Goal: Task Accomplishment & Management: Manage account settings

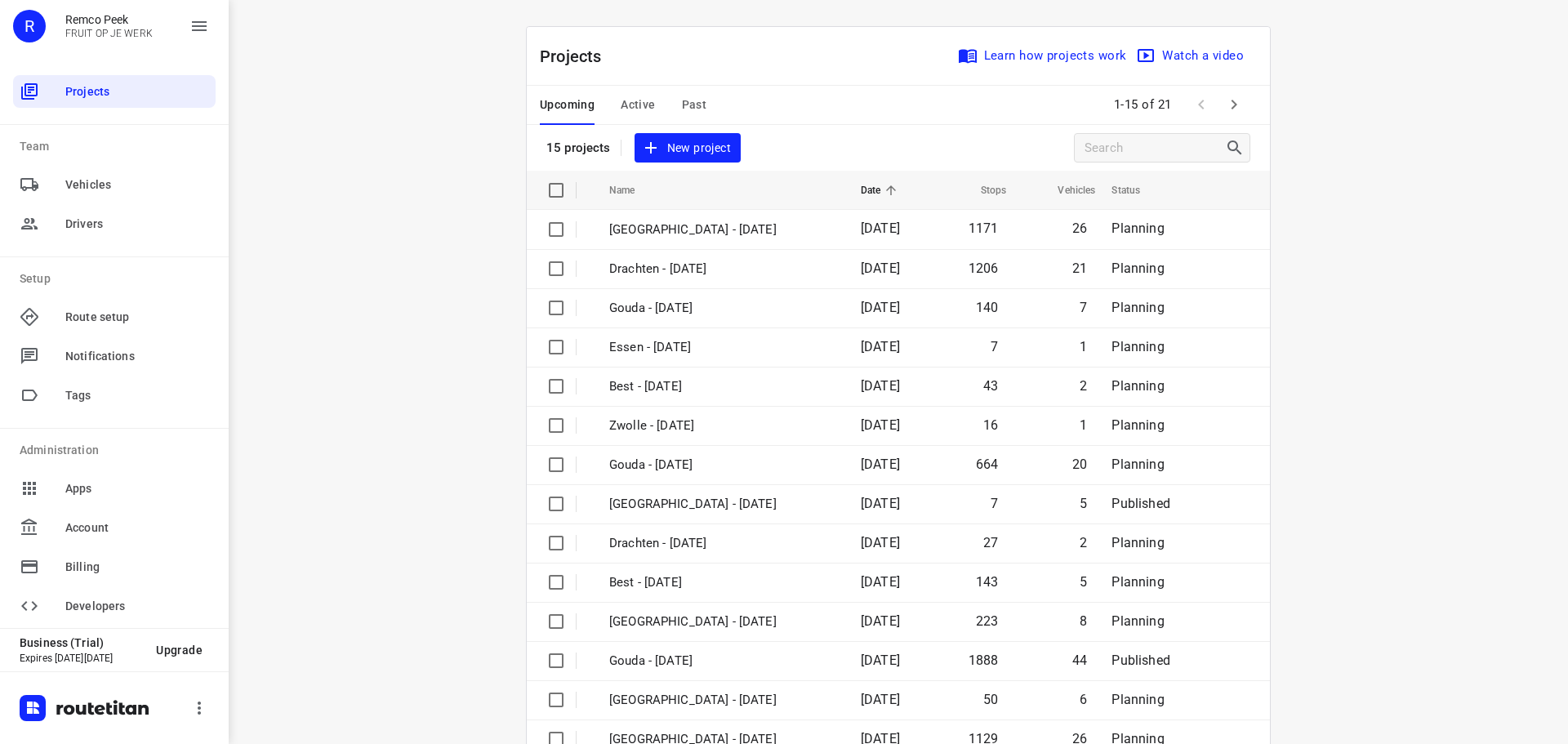
click at [630, 103] on span "Active" at bounding box center [638, 105] width 35 height 21
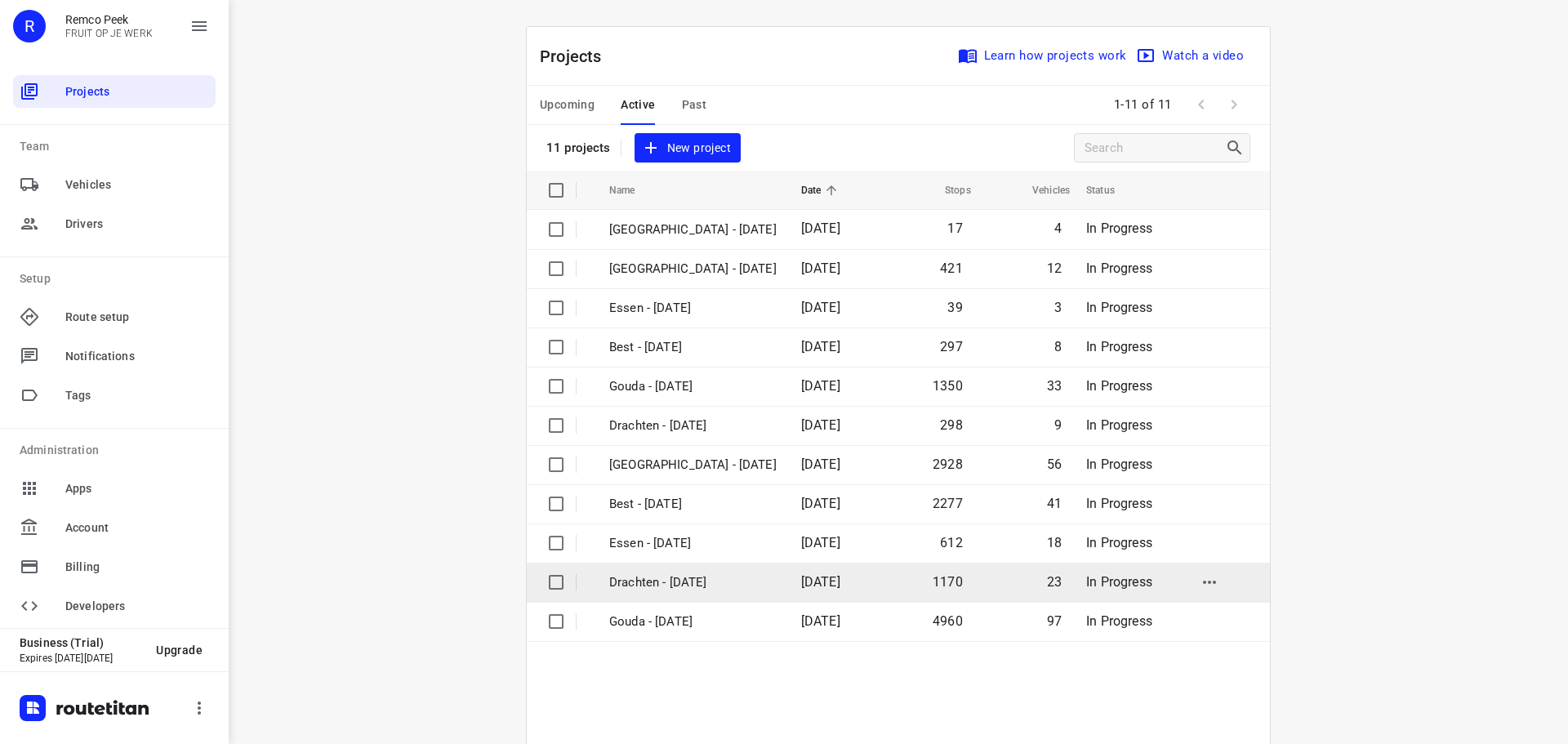
click at [667, 584] on p "Drachten - [DATE]" at bounding box center [692, 583] width 167 height 19
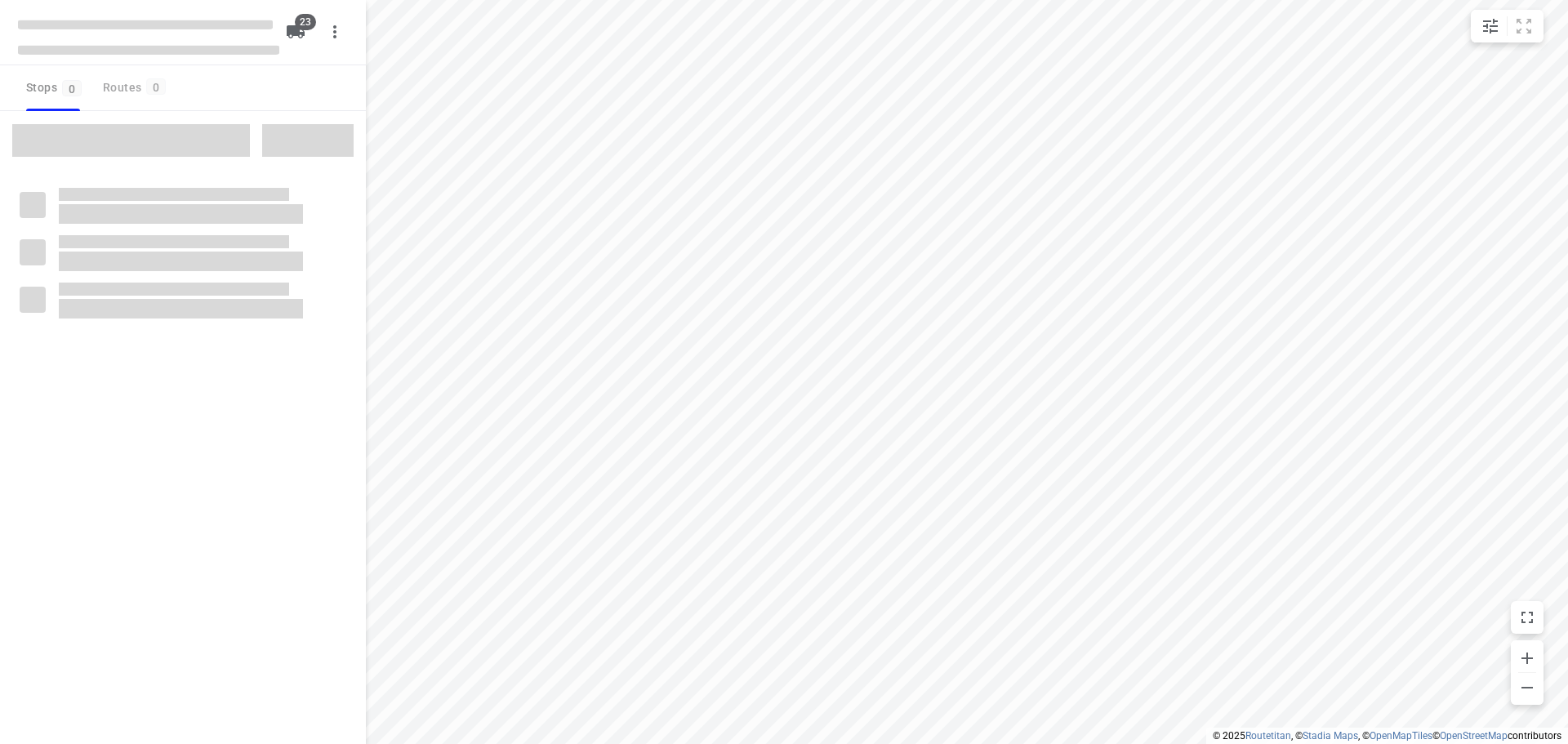
checkbox input "true"
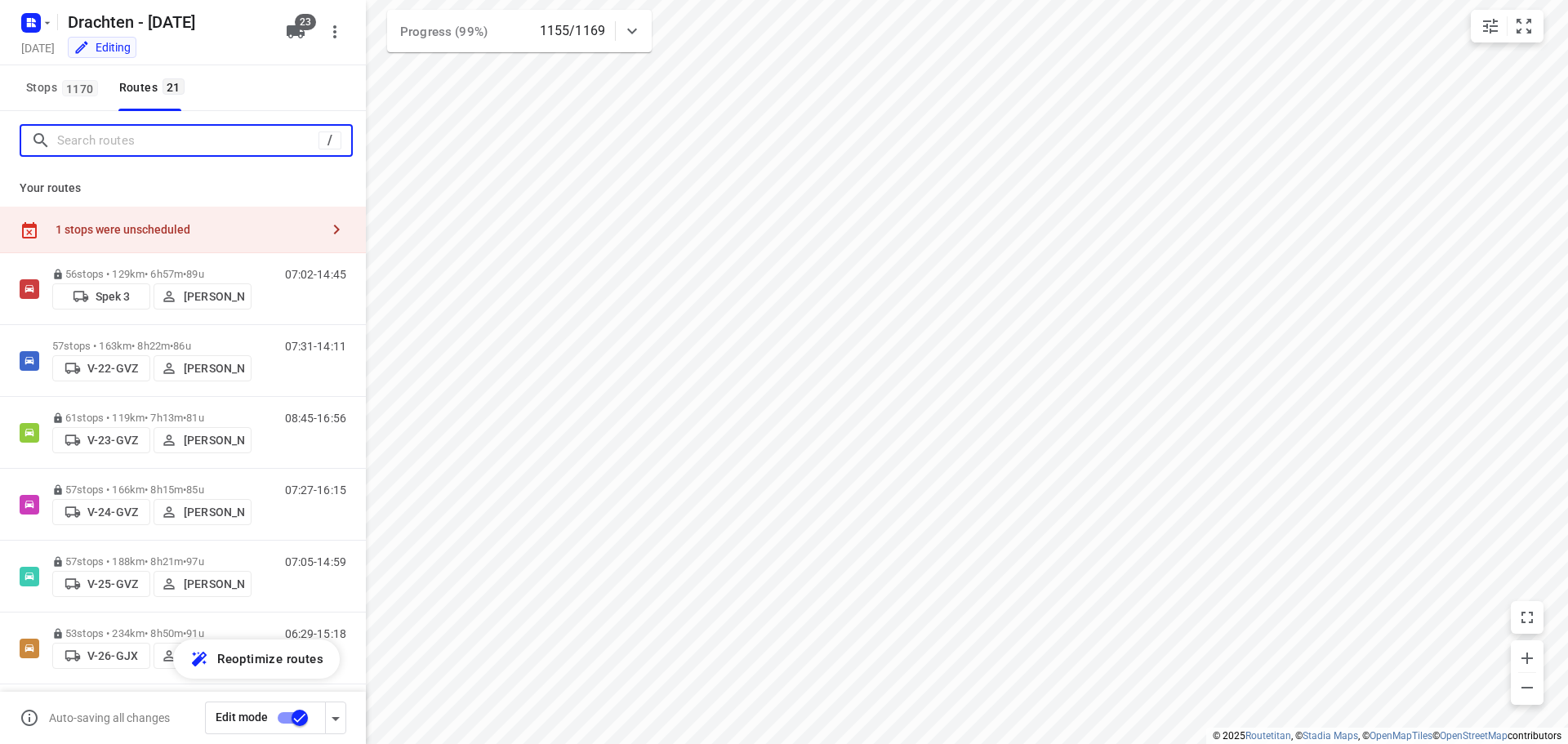
click at [147, 143] on input "Search routes" at bounding box center [188, 140] width 261 height 25
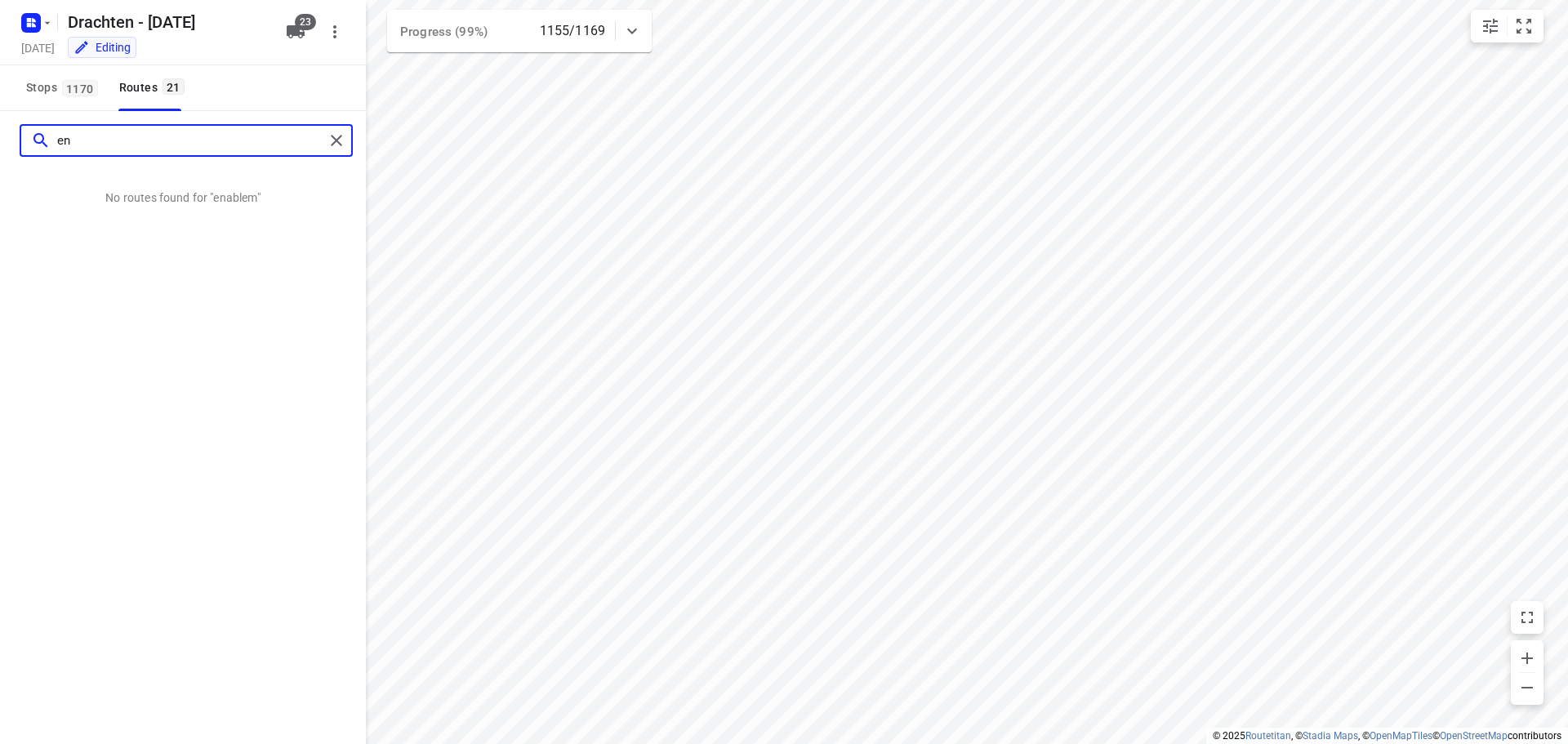
type input "e"
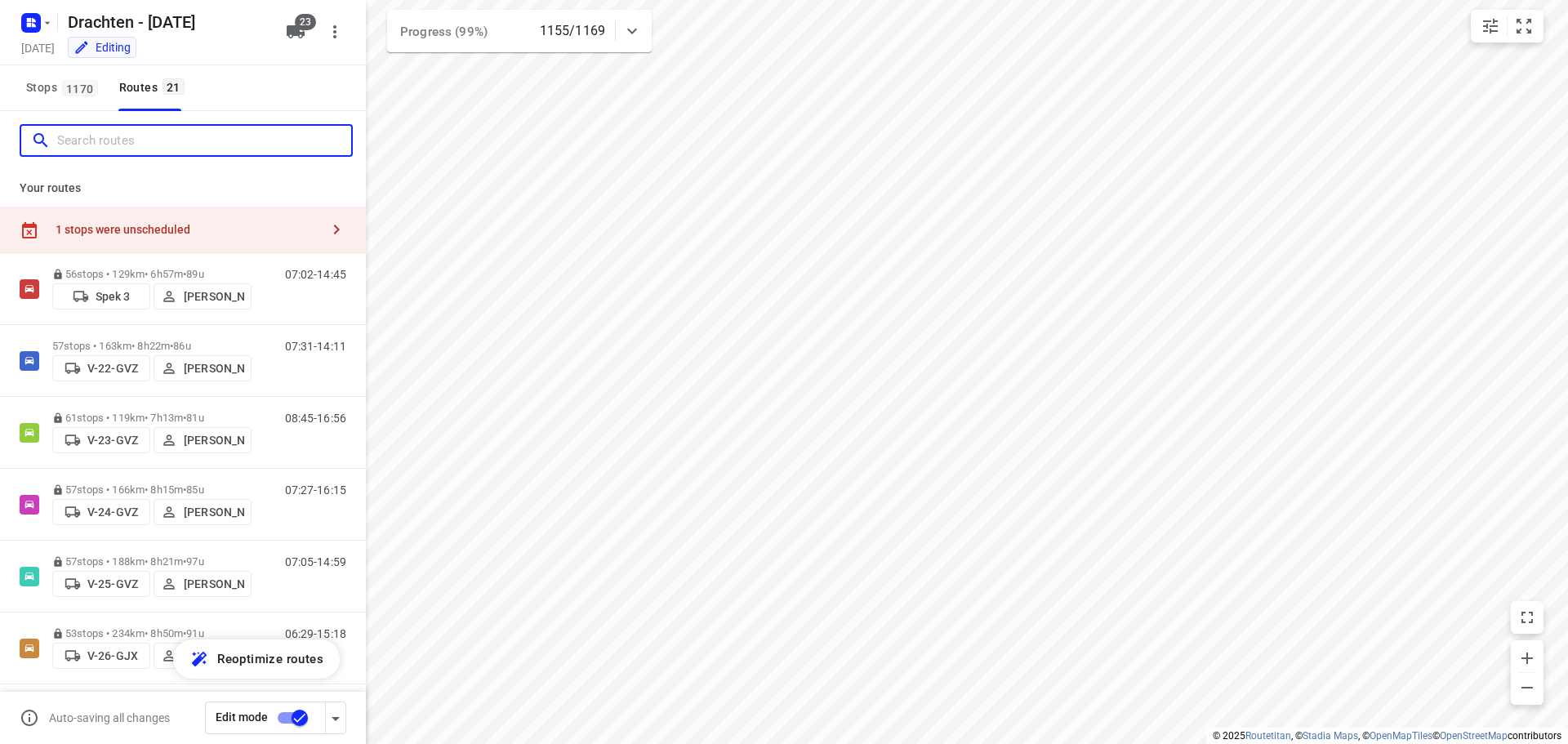
click at [182, 138] on input "Search routes" at bounding box center [204, 140] width 294 height 25
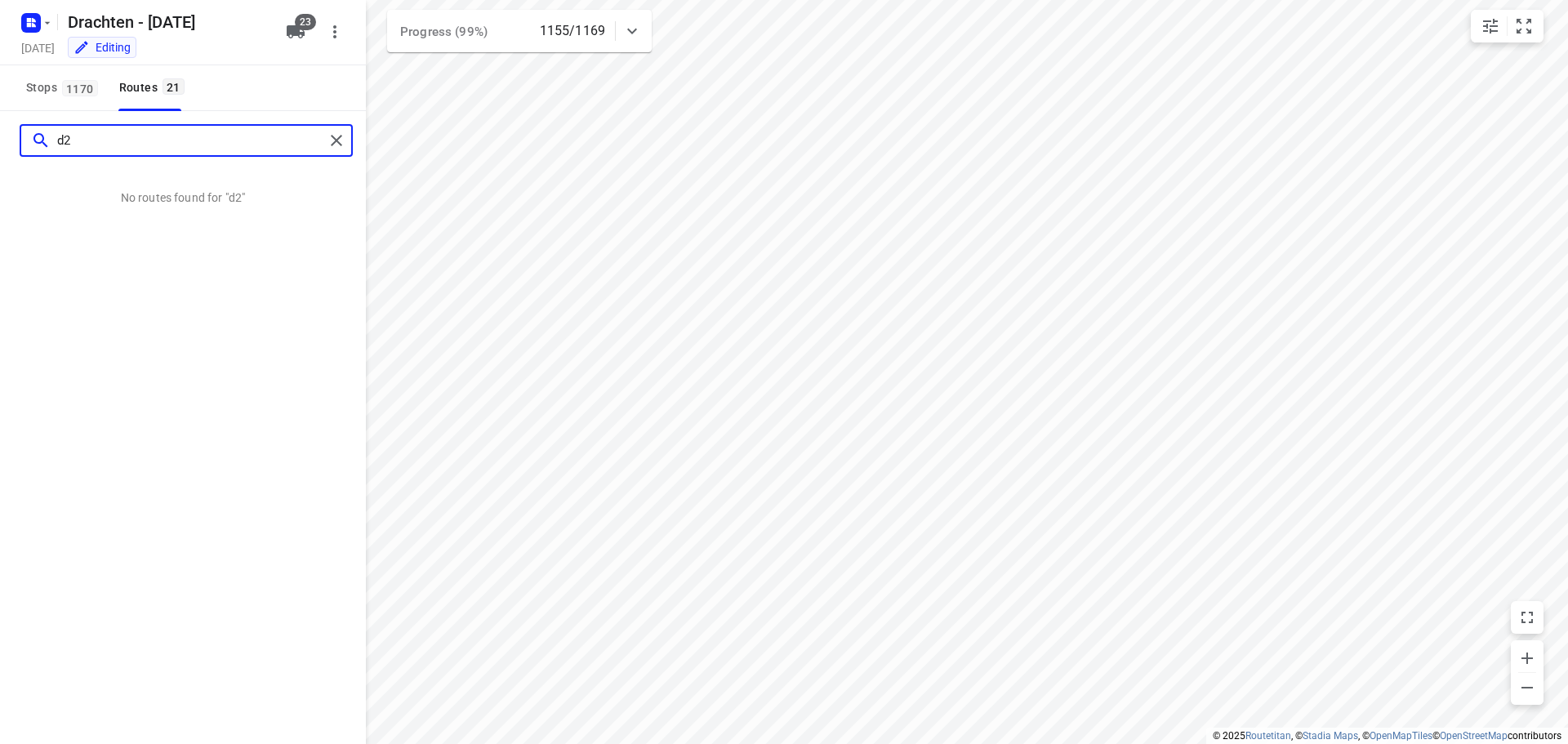
type input "d"
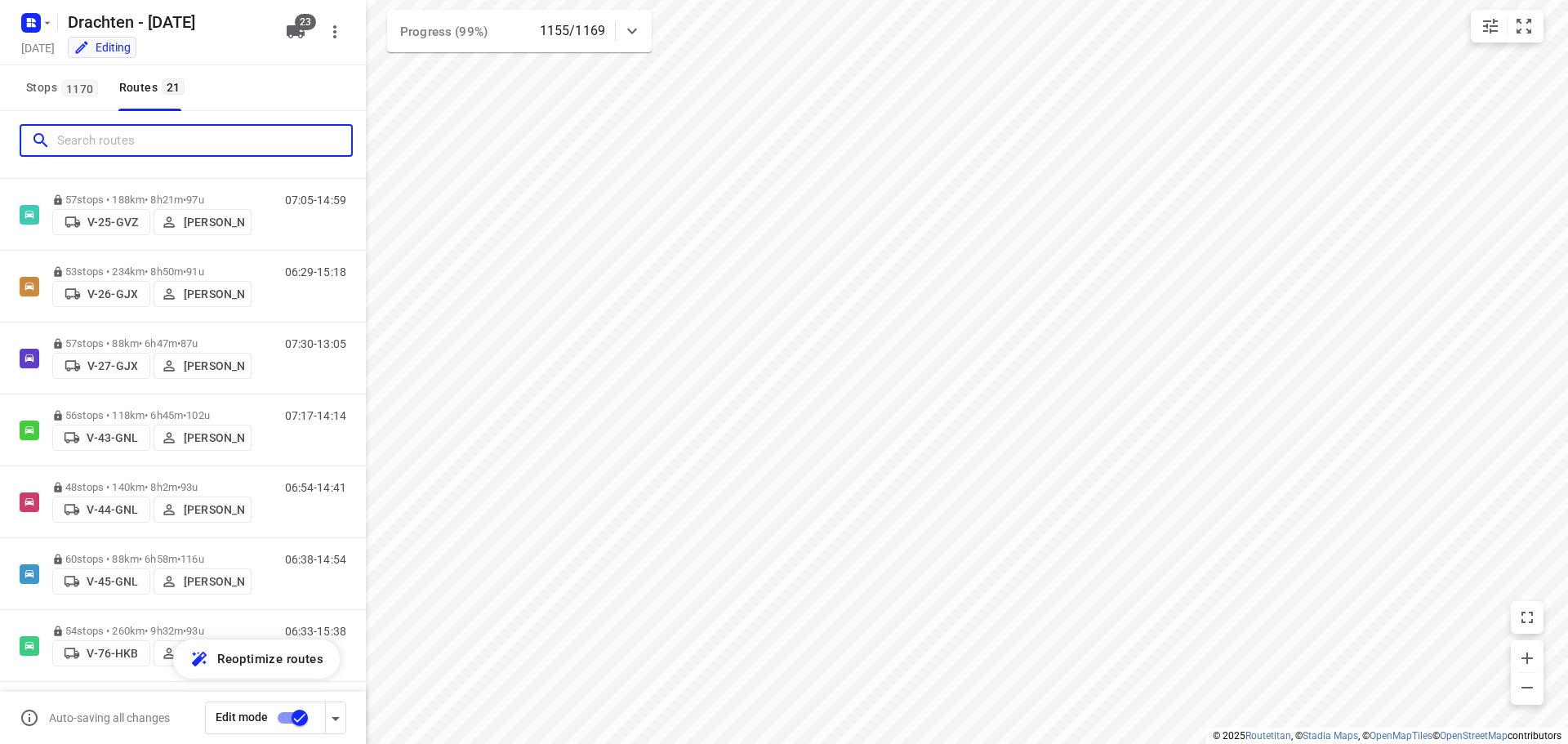
scroll to position [327, 0]
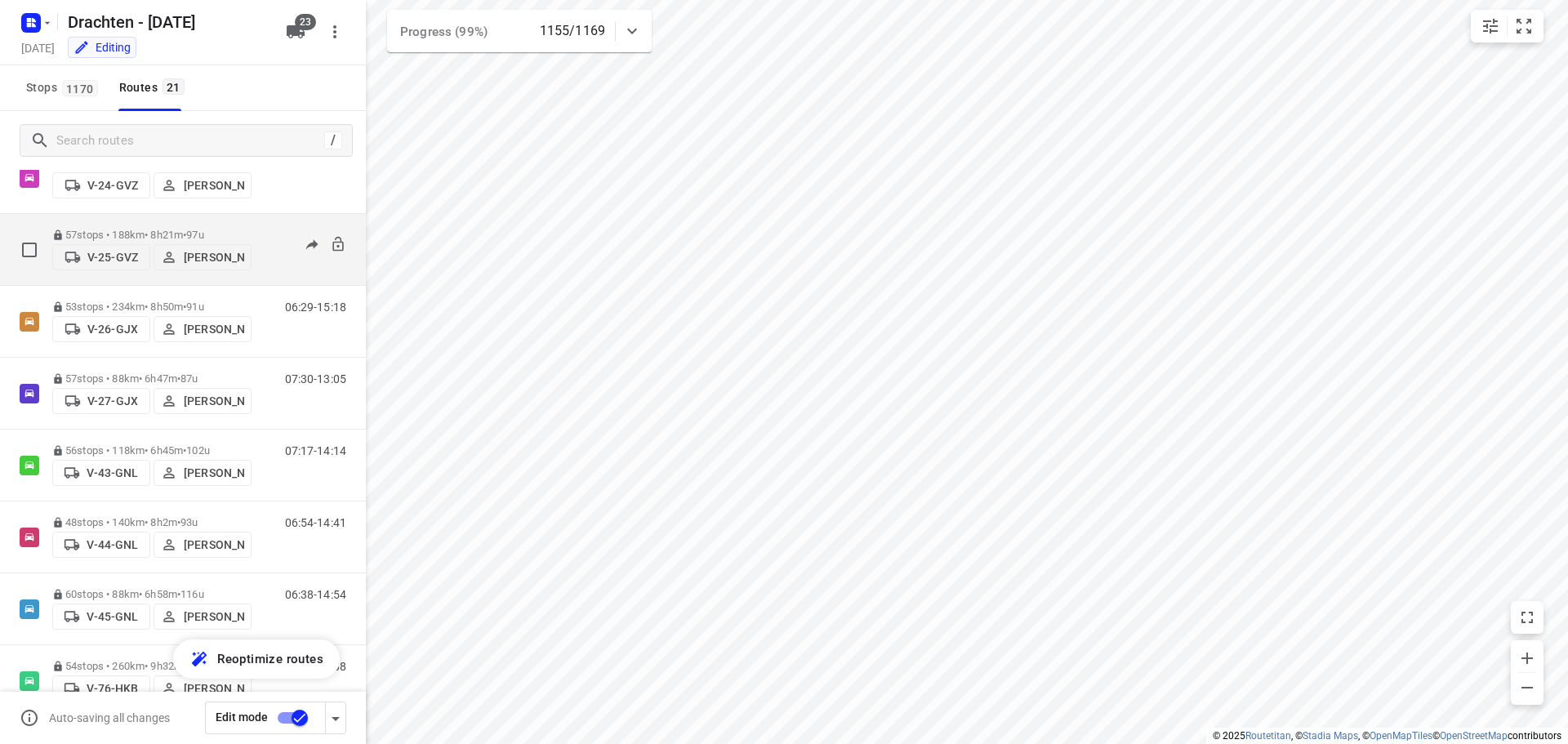
click at [140, 228] on p "57 stops • 188km • 8h21m • 97u" at bounding box center [151, 234] width 199 height 12
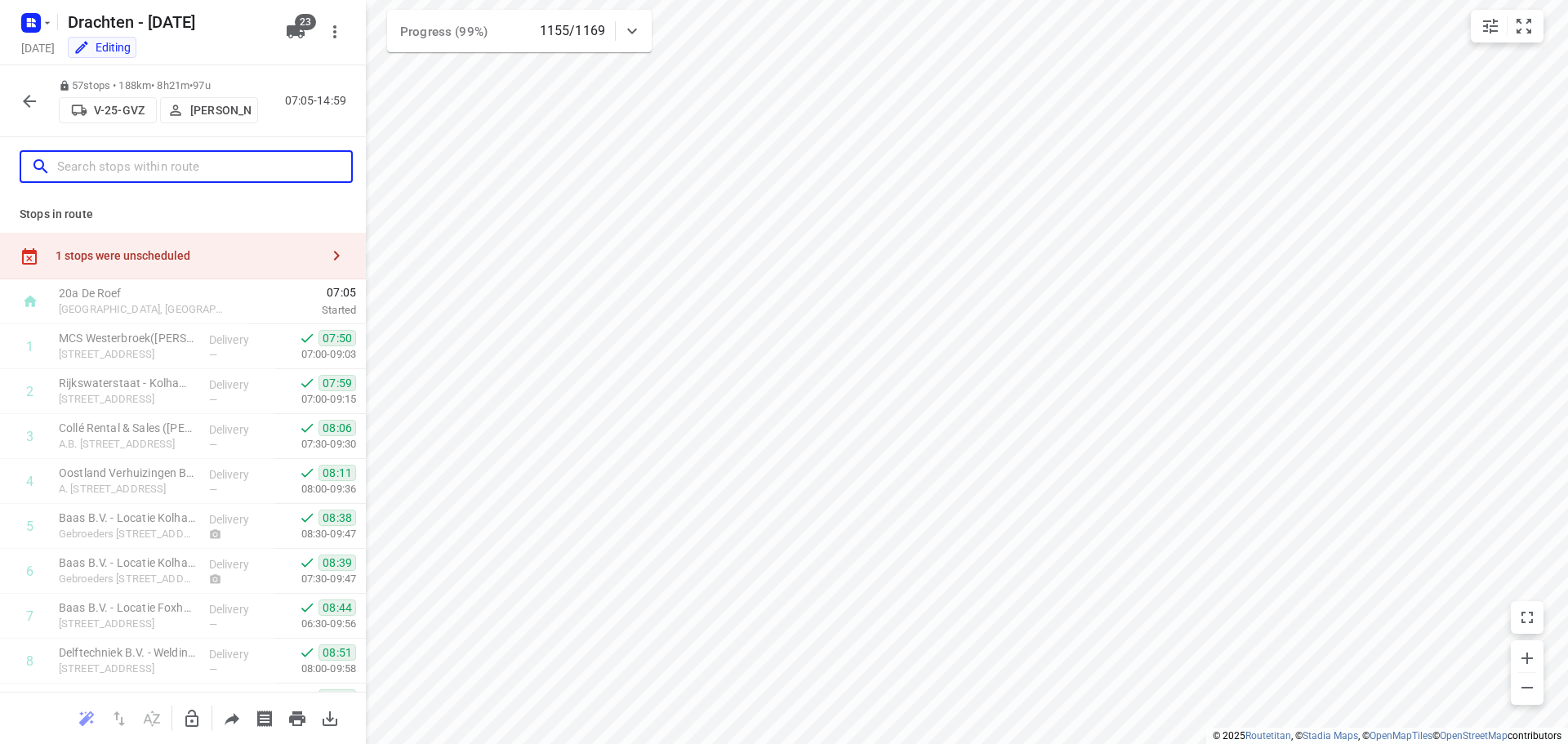
click at [86, 164] on input "text" at bounding box center [204, 166] width 294 height 25
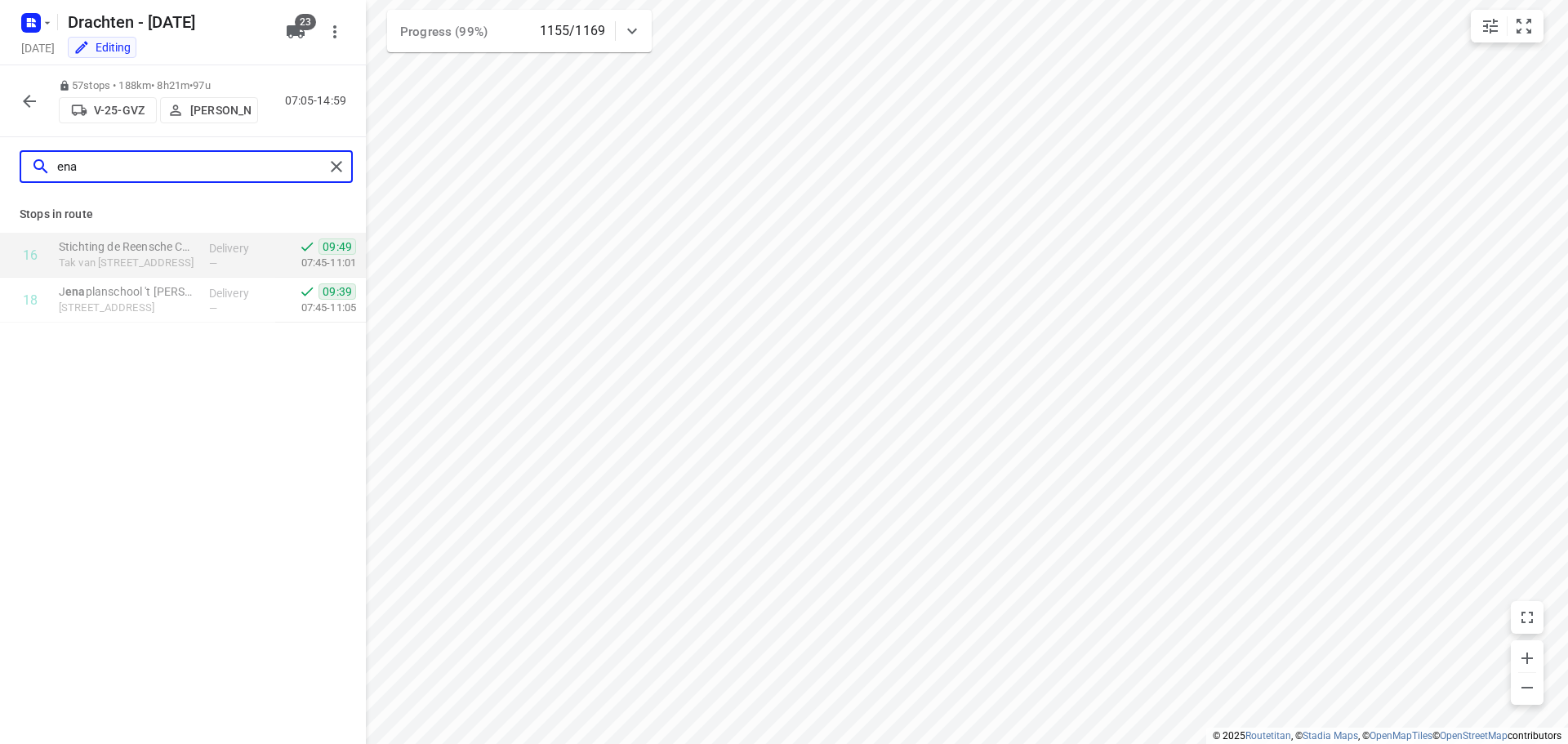
type input "ena"
click at [30, 97] on icon "button" at bounding box center [29, 101] width 20 height 20
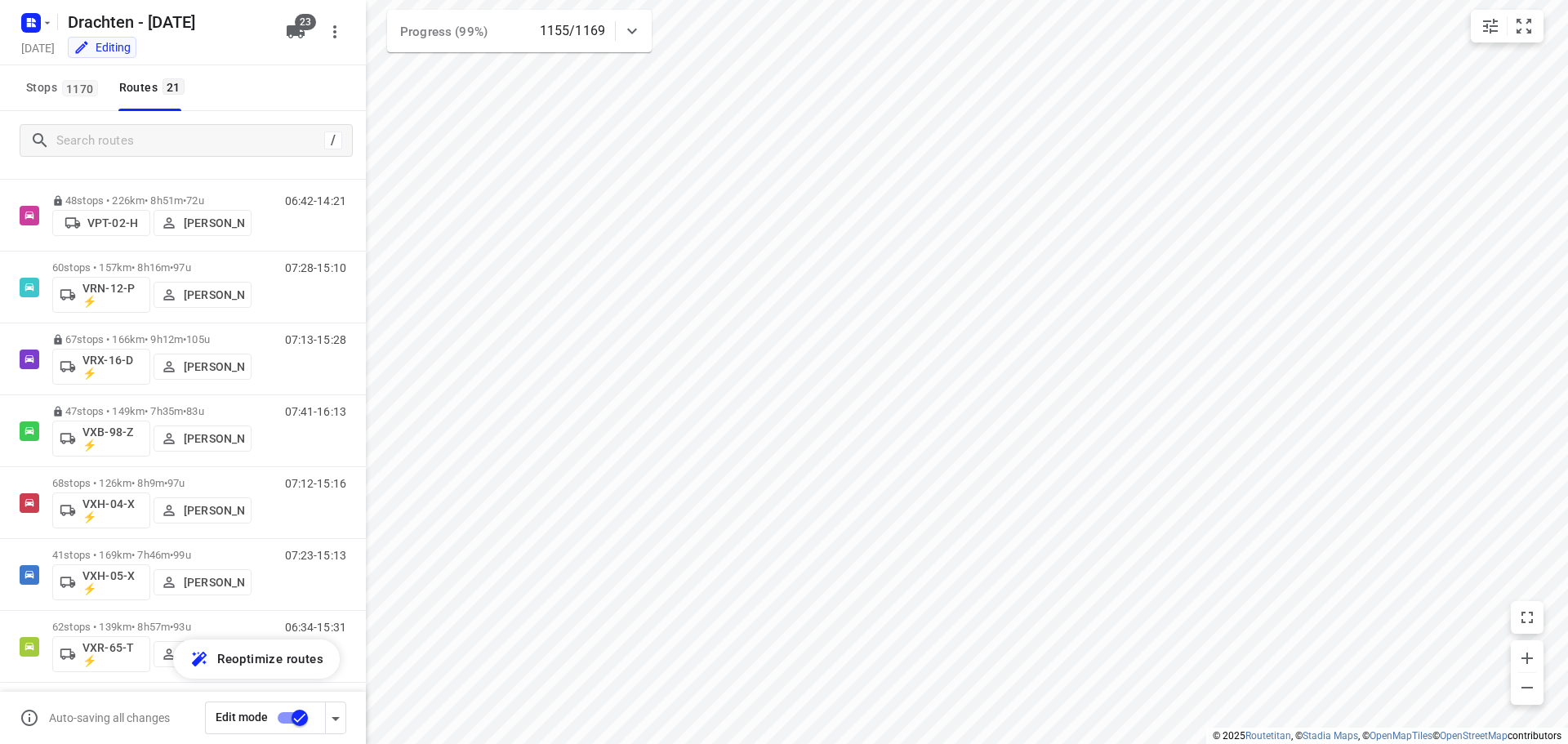
scroll to position [1087, 0]
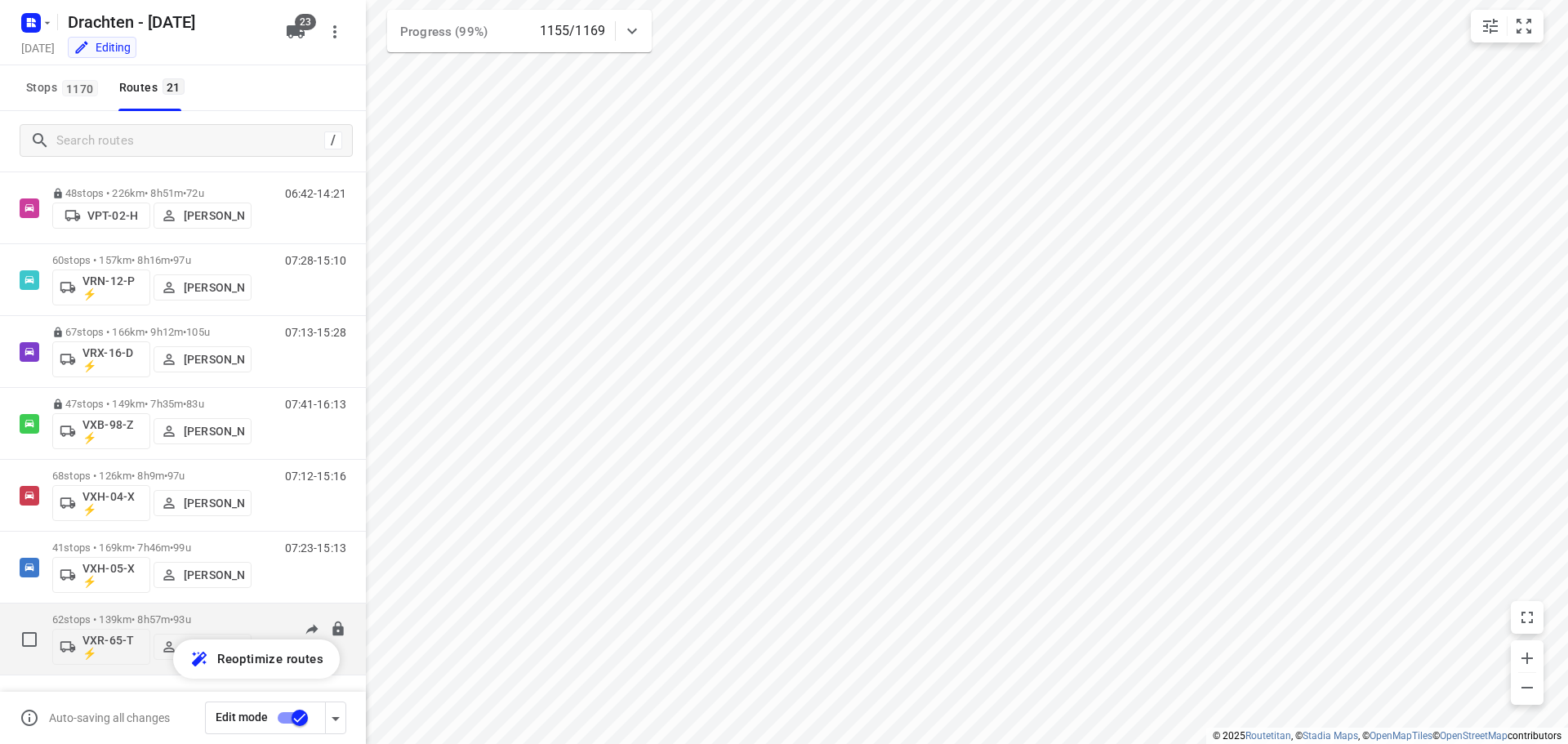
click at [225, 622] on p "62 stops • 139km • 8h57m • 93u" at bounding box center [151, 619] width 199 height 12
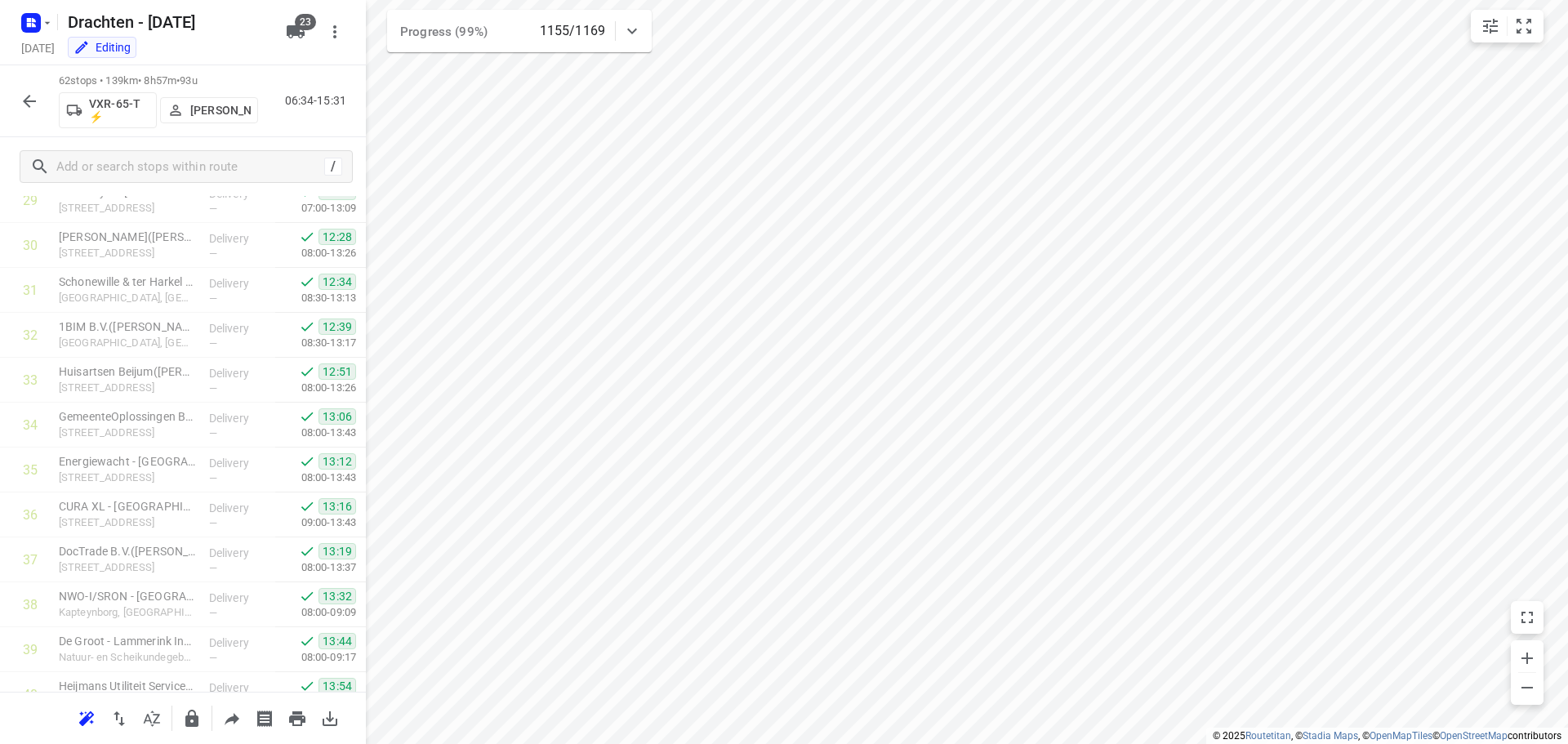
scroll to position [1237, 0]
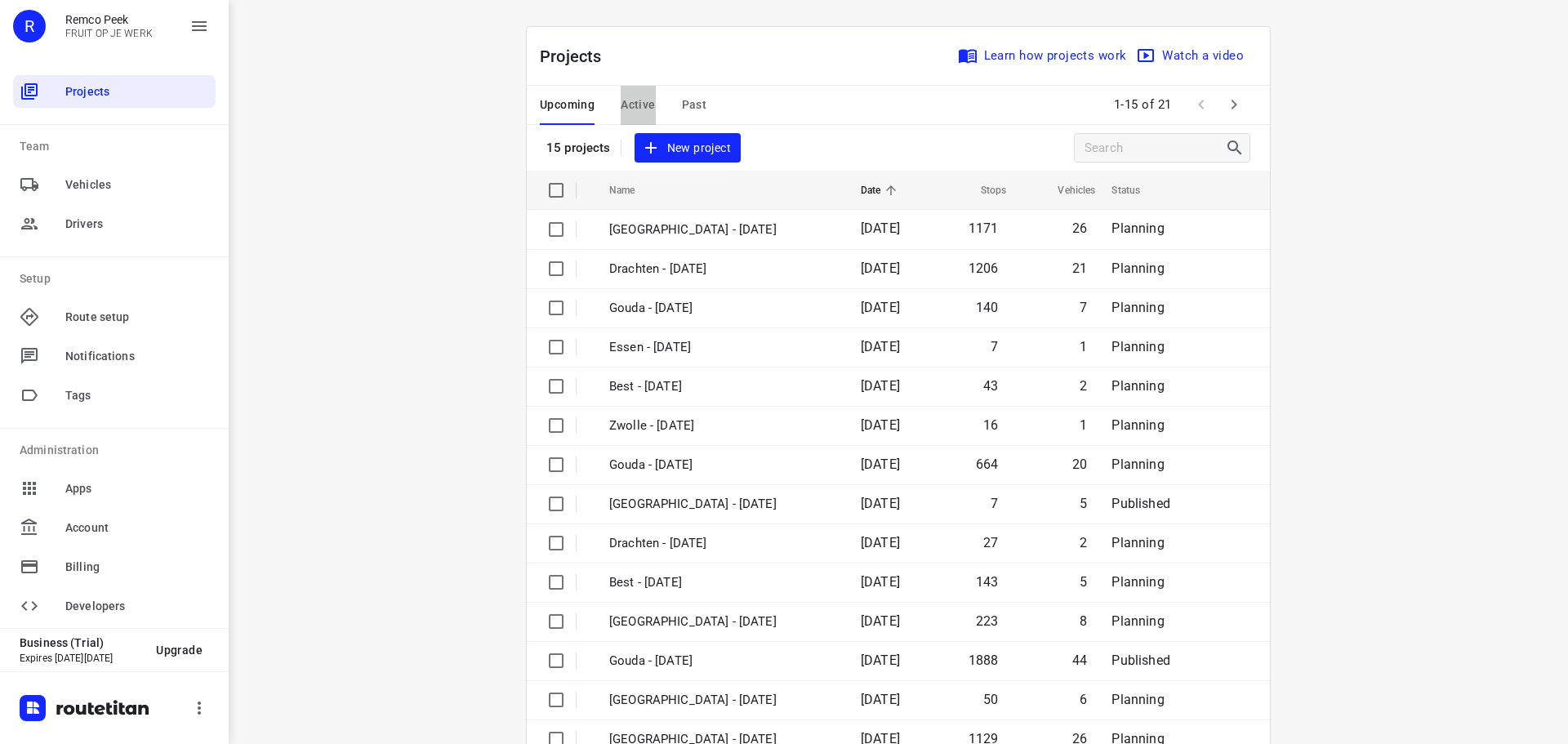
click at [639, 90] on button "Active" at bounding box center [638, 105] width 35 height 39
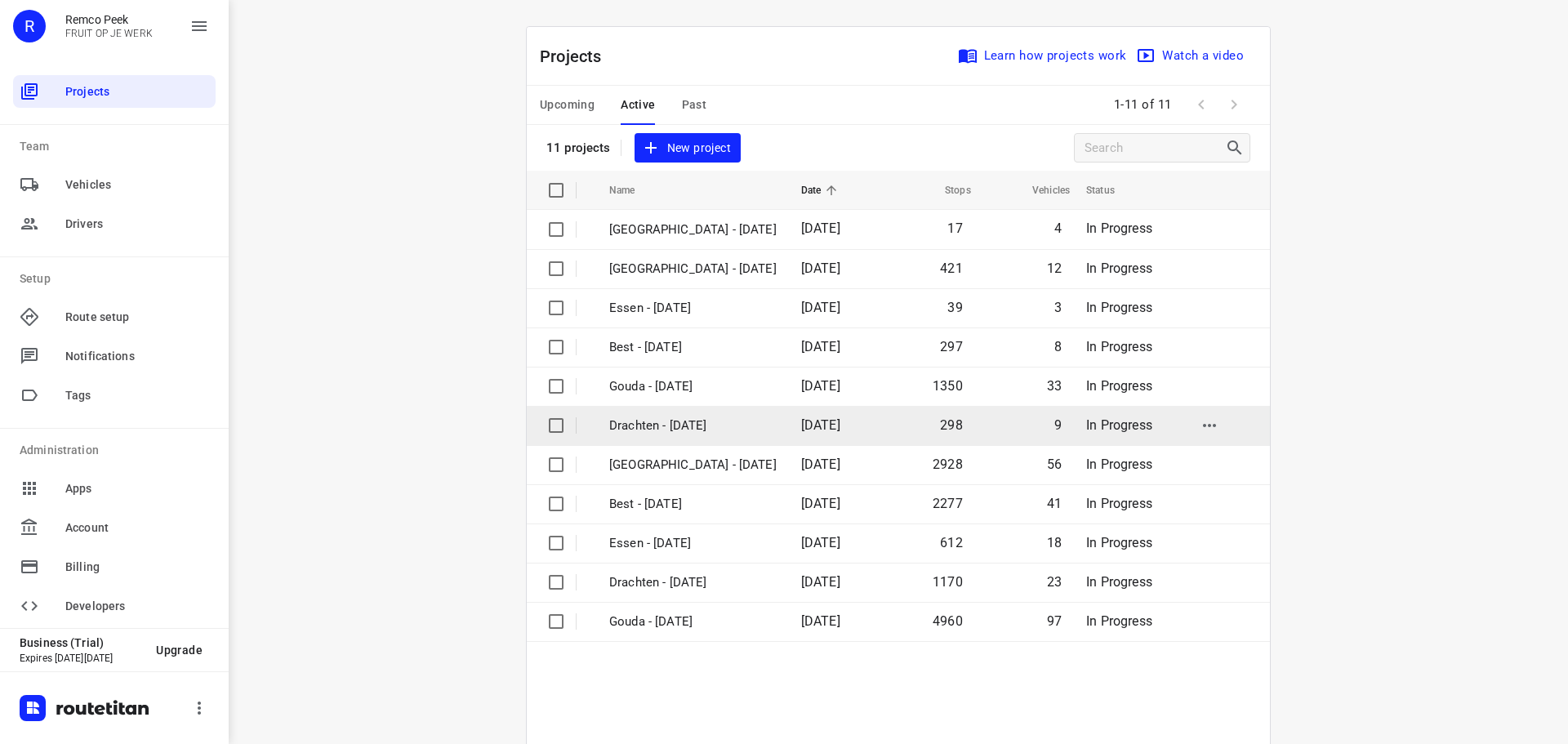
click at [652, 432] on p "Drachten - [DATE]" at bounding box center [692, 426] width 167 height 19
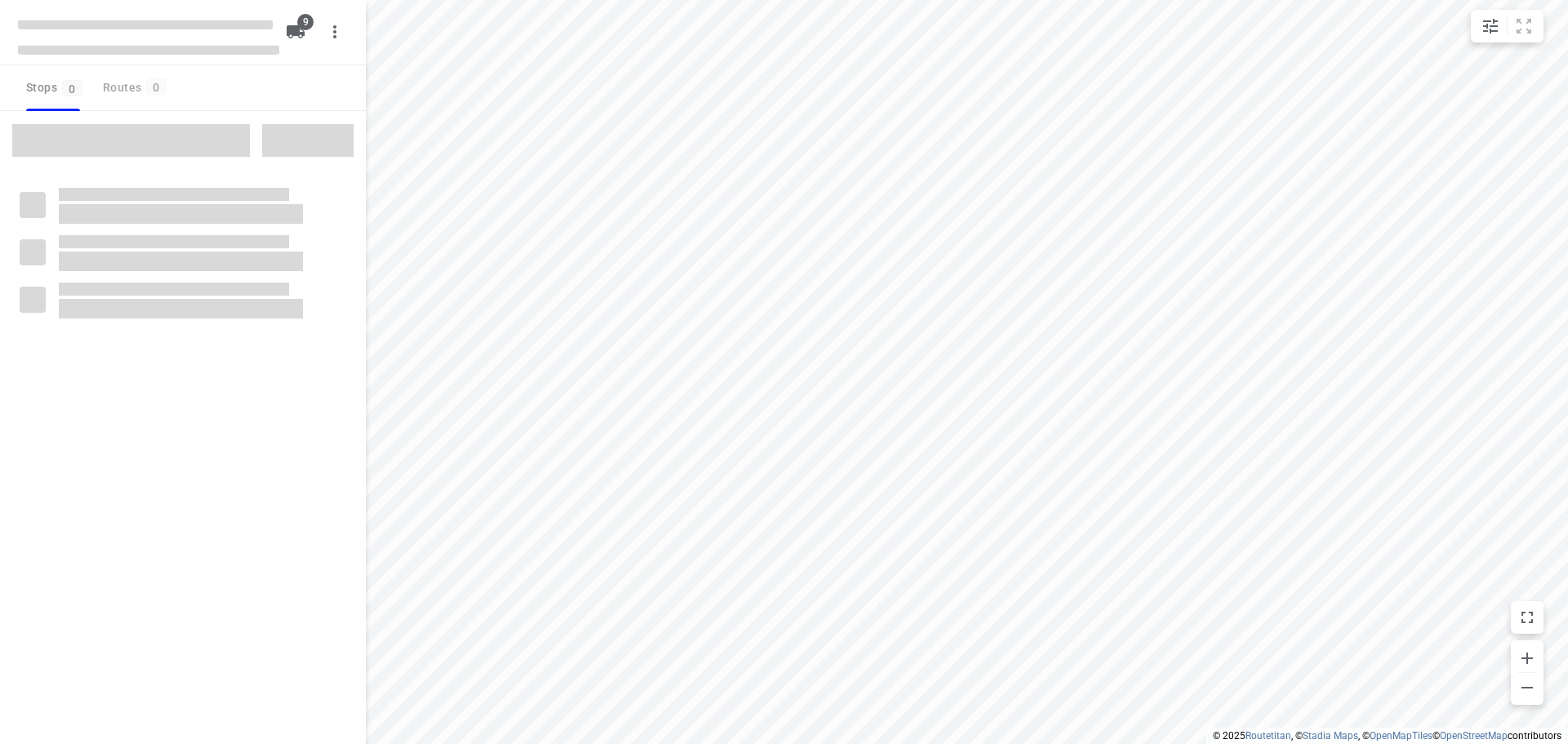
checkbox input "true"
